Goal: Check status: Check status

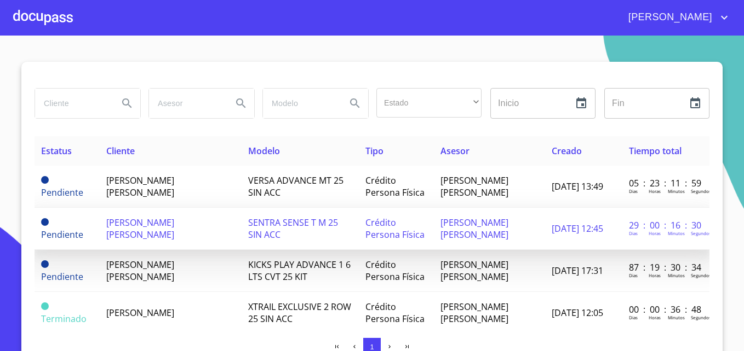
scroll to position [64, 0]
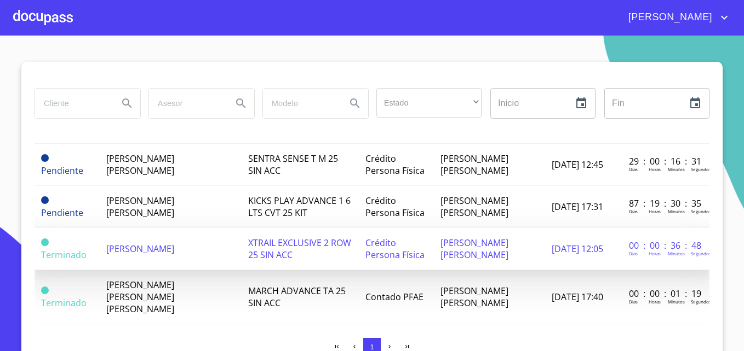
click at [174, 247] on span "[PERSON_NAME]" at bounding box center [140, 249] width 68 height 12
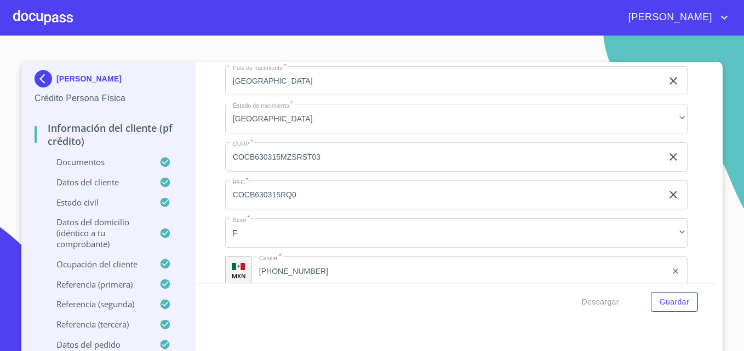
scroll to position [3698, 0]
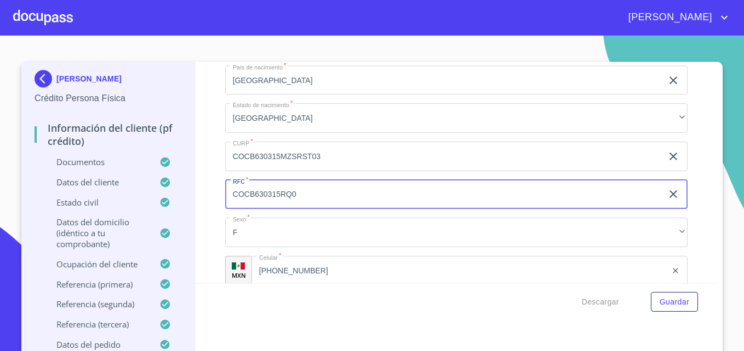
drag, startPoint x: 287, startPoint y: 206, endPoint x: 229, endPoint y: 205, distance: 58.0
click at [229, 205] on input "COCB630315RQ0" at bounding box center [443, 195] width 437 height 30
